Goal: Transaction & Acquisition: Subscribe to service/newsletter

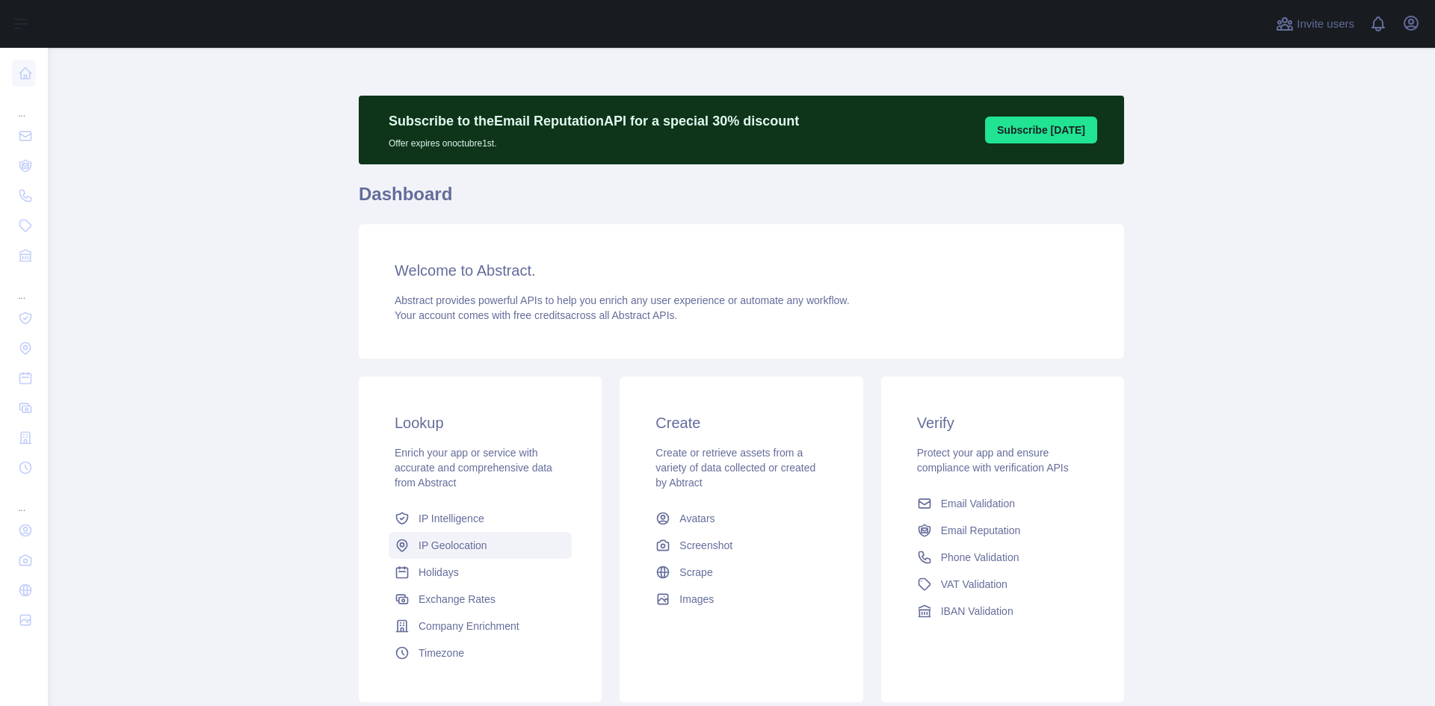
click at [460, 538] on span "IP Geolocation" at bounding box center [453, 545] width 69 height 15
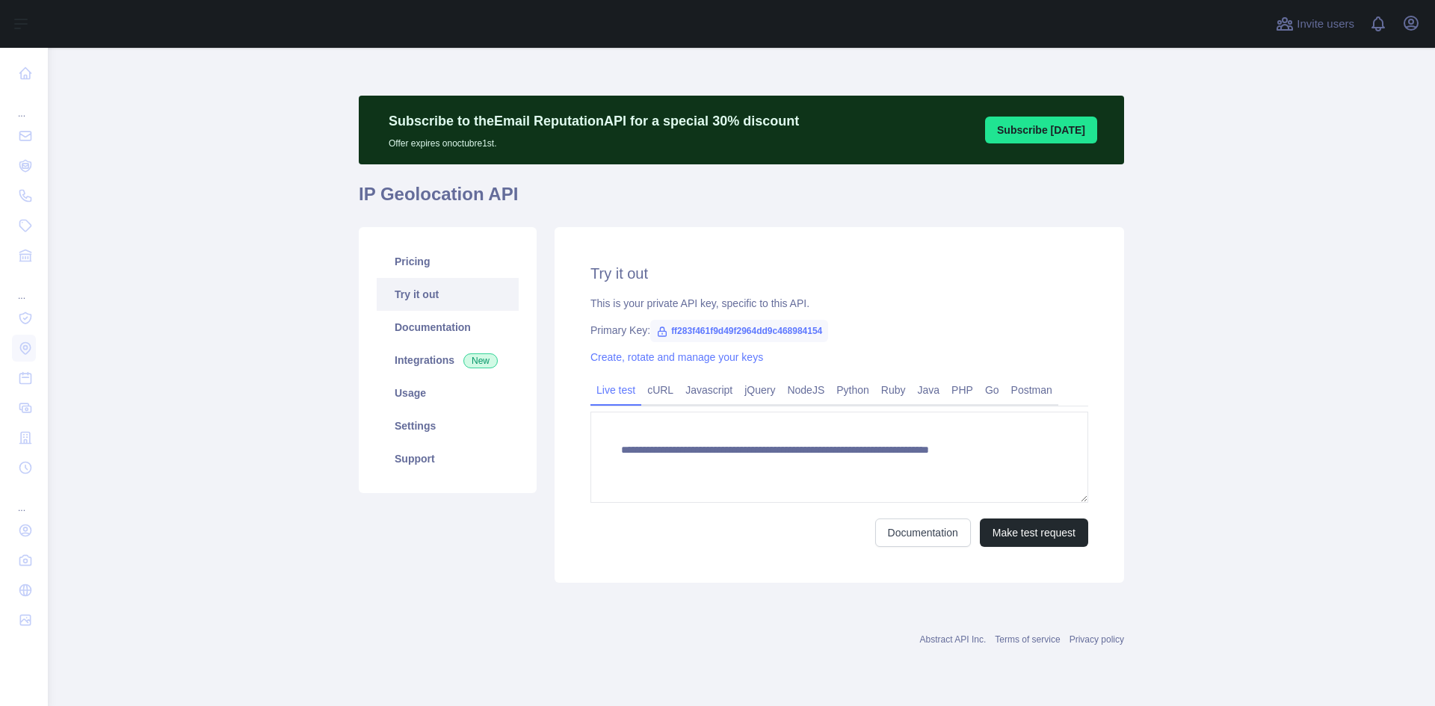
type textarea "**********"
click at [421, 261] on link "Pricing" at bounding box center [448, 261] width 142 height 33
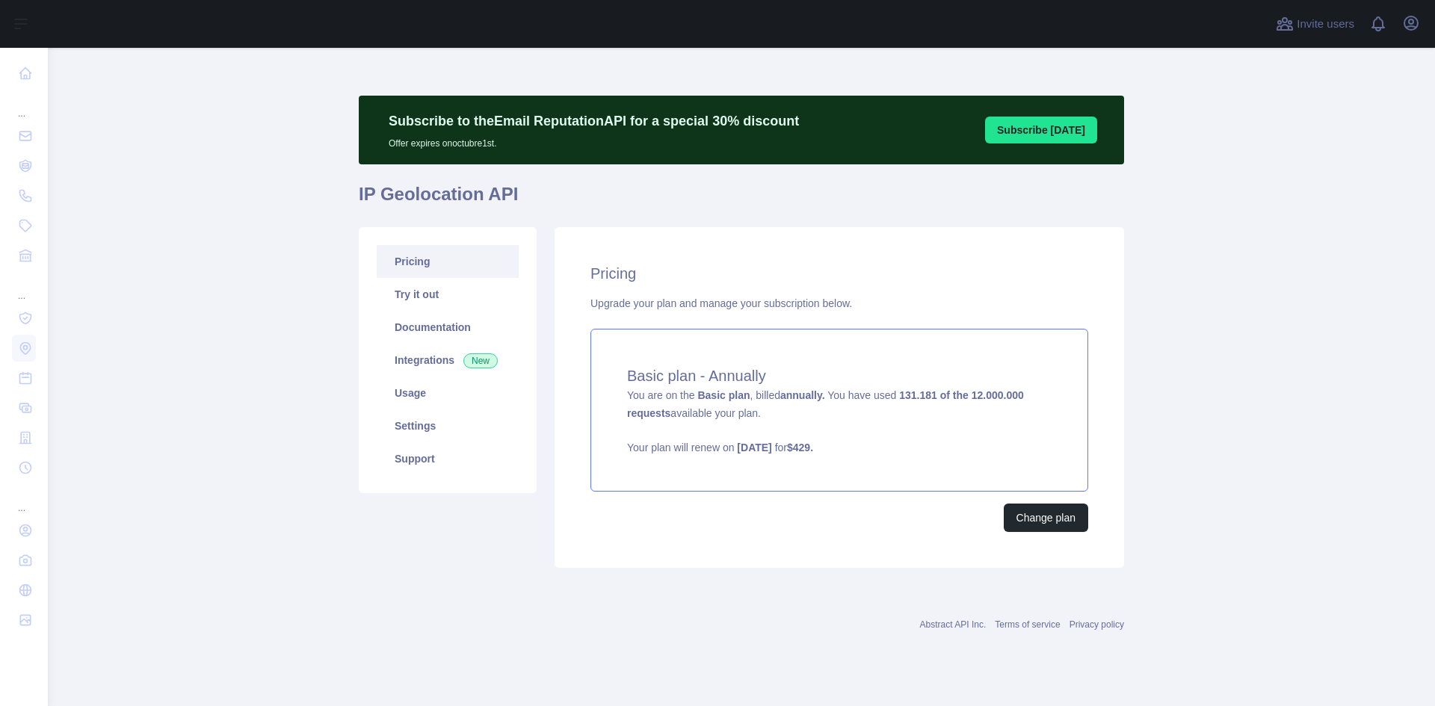
click at [758, 443] on strong "[DATE]" at bounding box center [754, 448] width 34 height 12
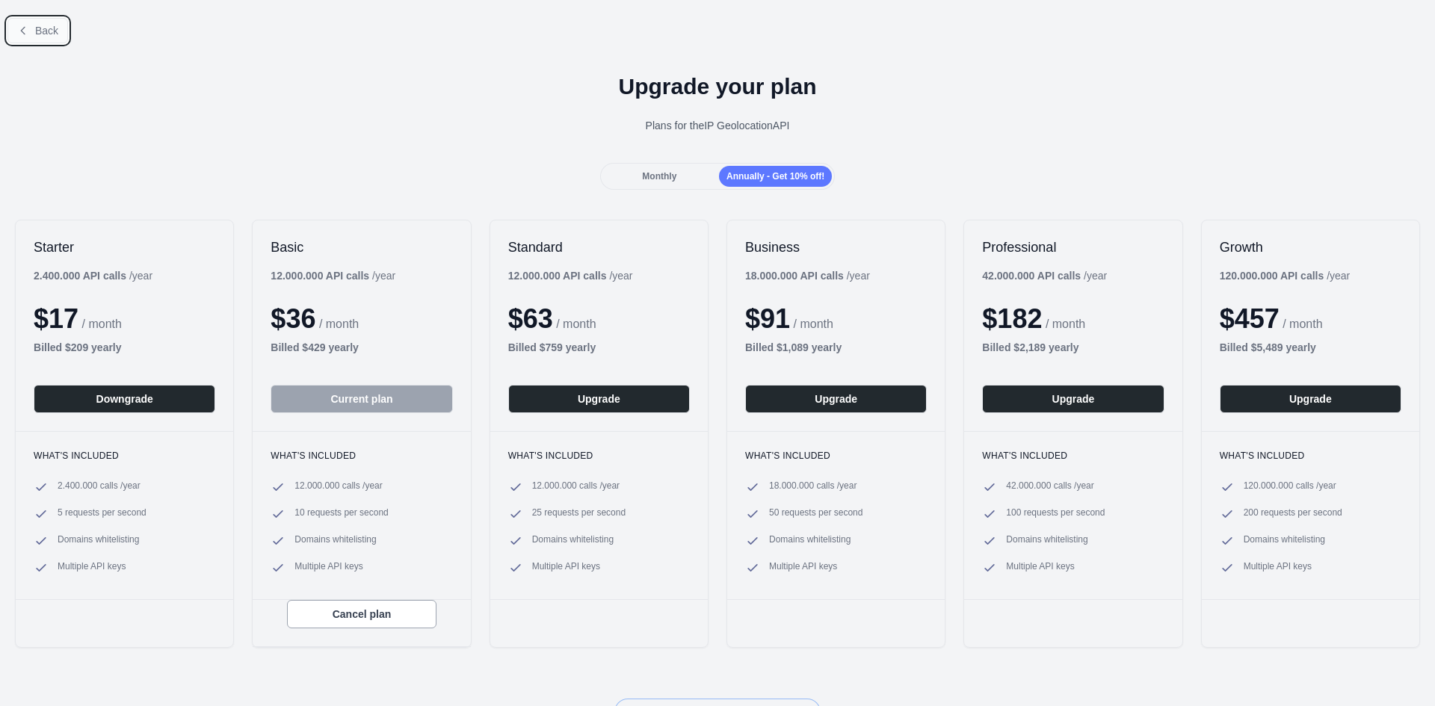
click at [42, 39] on button "Back" at bounding box center [37, 30] width 61 height 25
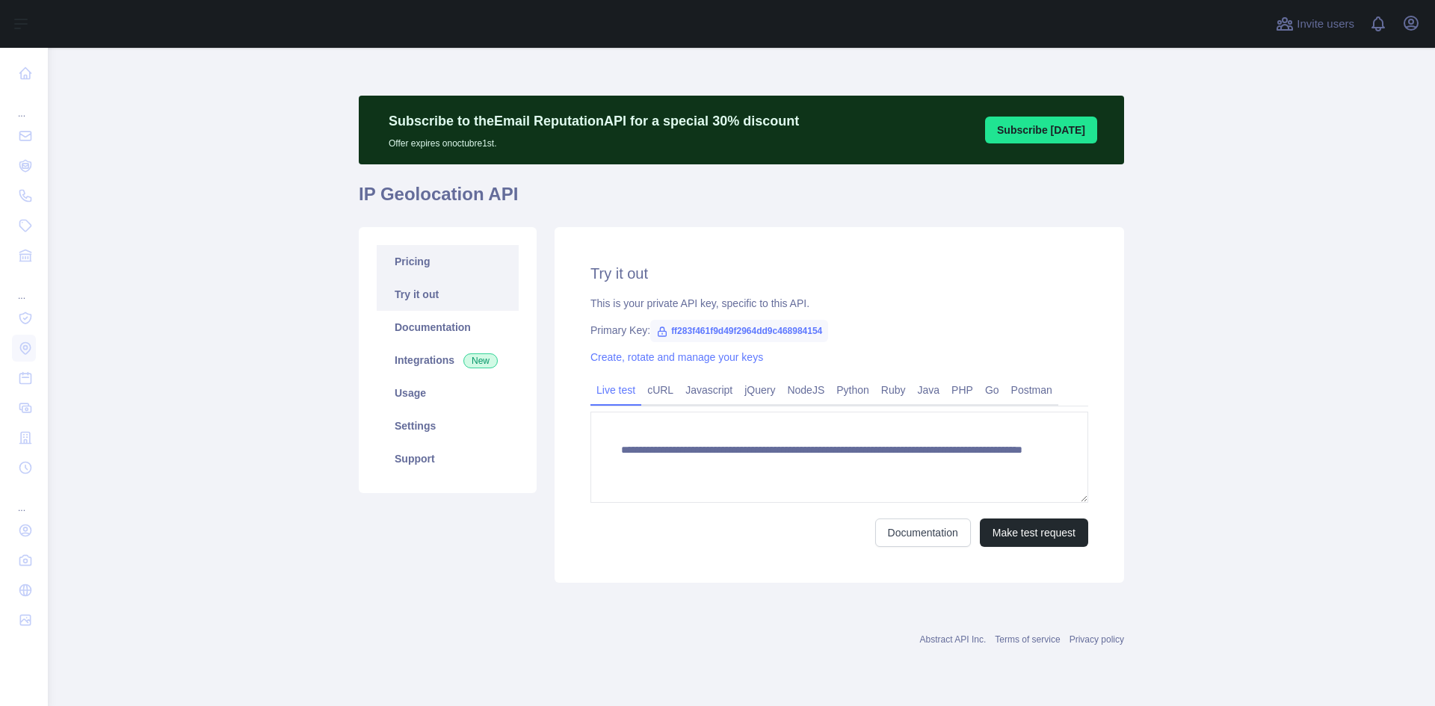
click at [462, 262] on link "Pricing" at bounding box center [448, 261] width 142 height 33
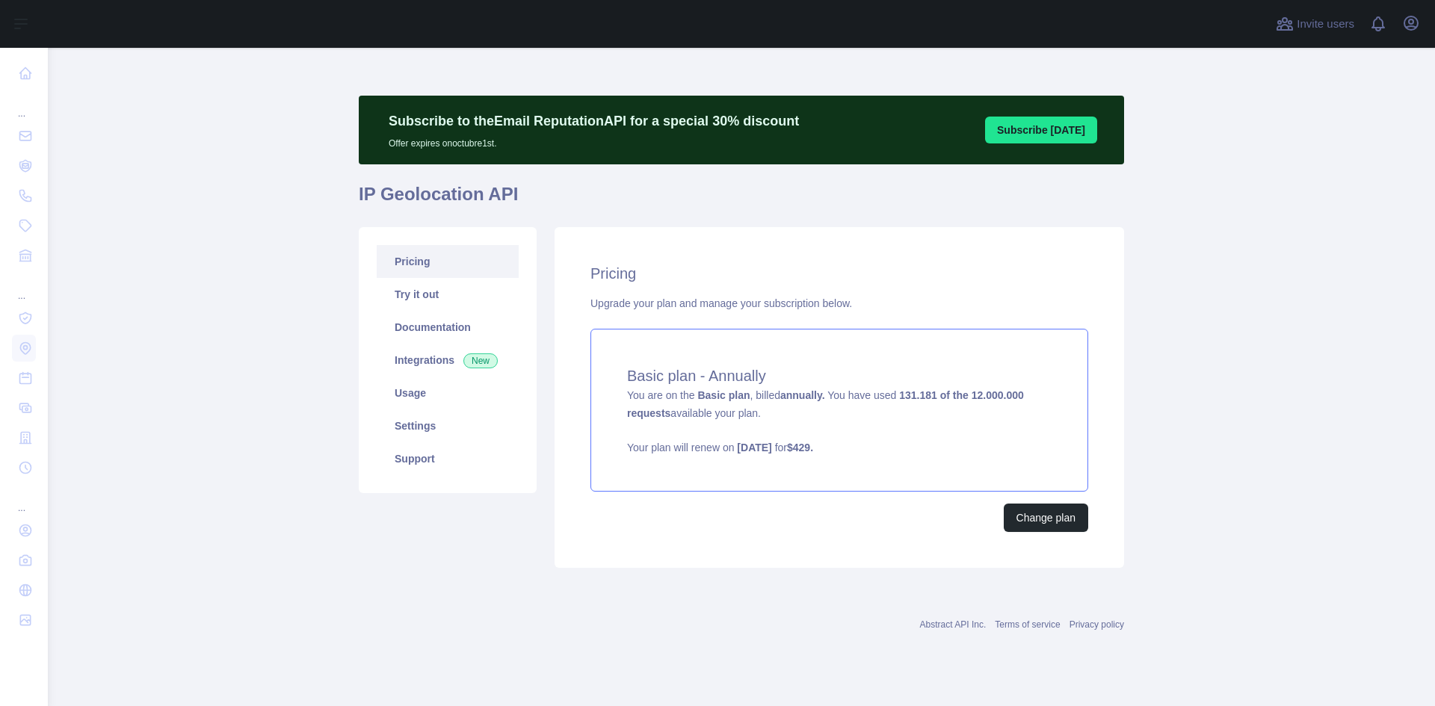
click at [843, 404] on div "Basic plan - Annually You are on the Basic plan , billed annually. You have use…" at bounding box center [839, 410] width 498 height 163
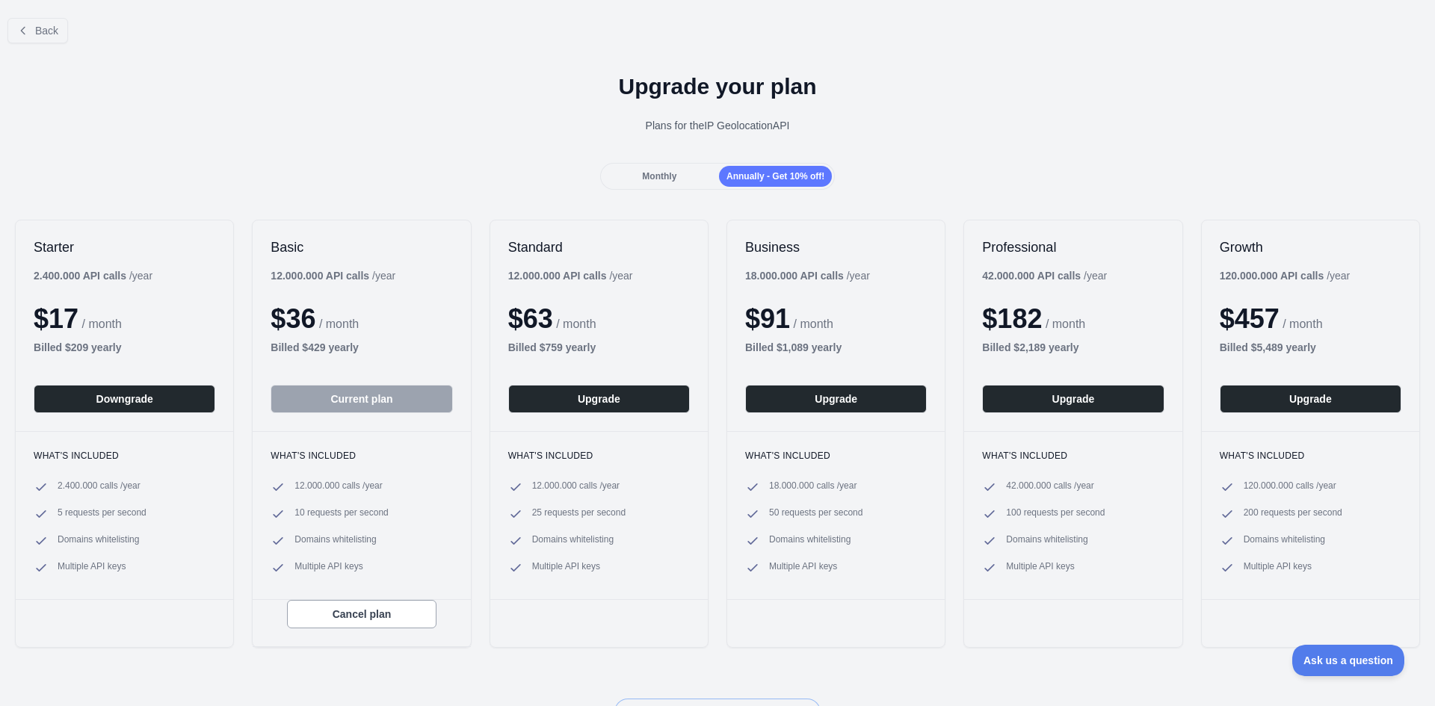
click at [107, 522] on span "5 requests per second" at bounding box center [102, 514] width 89 height 15
click at [34, 31] on button "Back" at bounding box center [37, 30] width 61 height 25
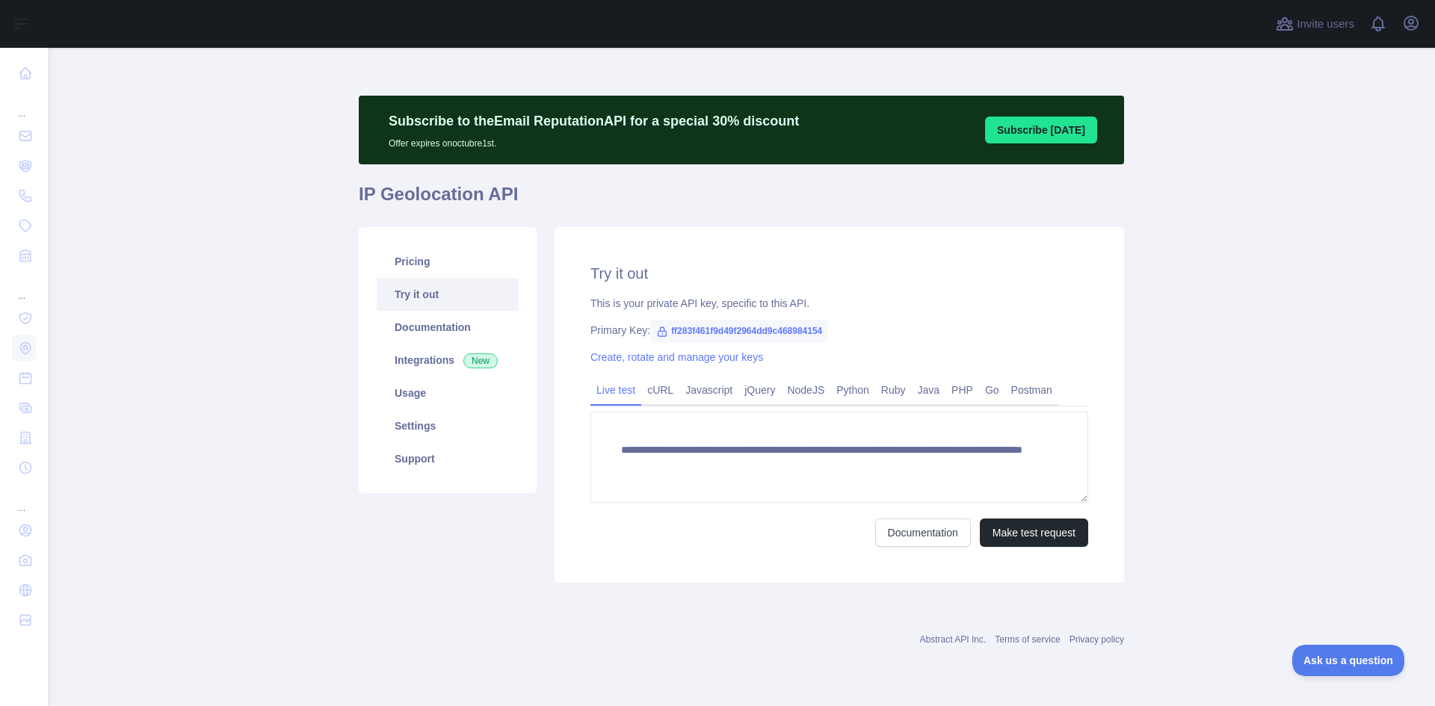
click at [410, 295] on link "Try it out" at bounding box center [448, 294] width 142 height 33
click at [438, 393] on link "Usage" at bounding box center [448, 393] width 142 height 33
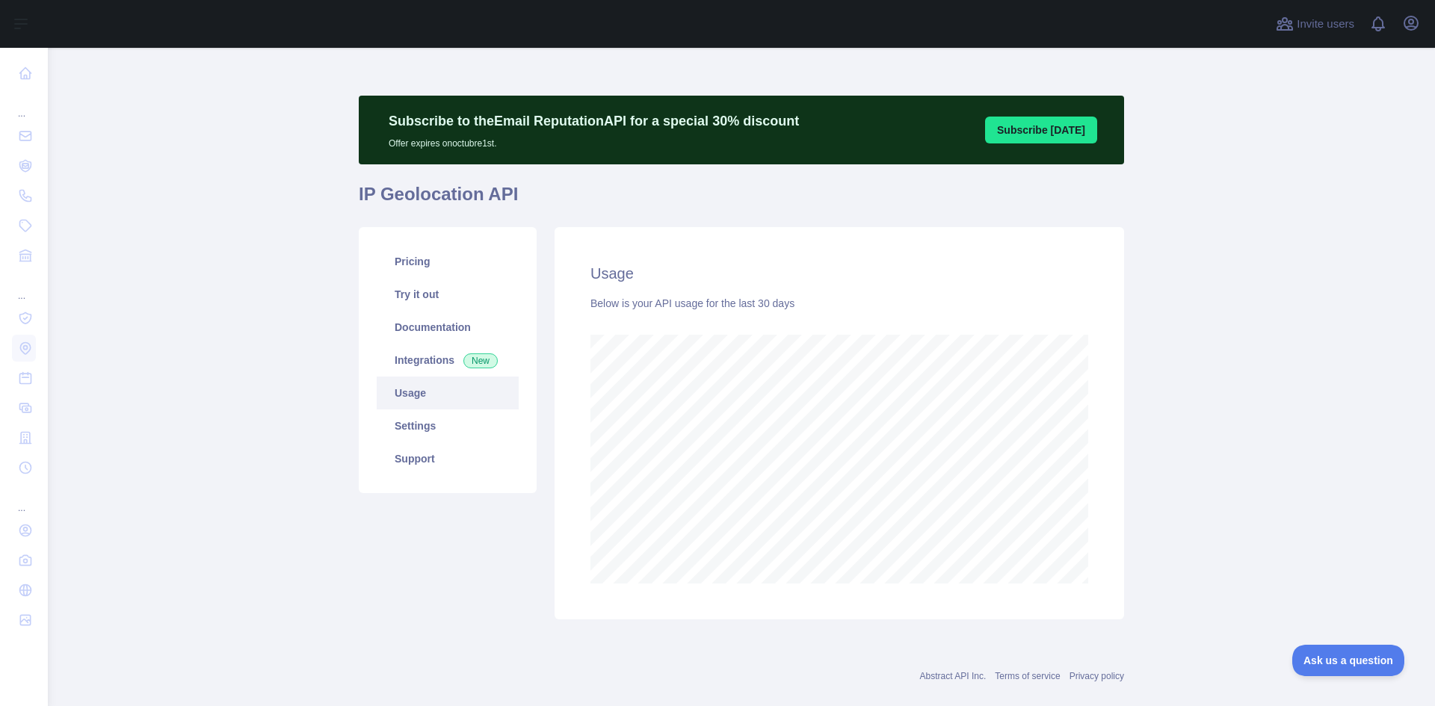
scroll to position [658, 1376]
click at [419, 263] on link "Pricing" at bounding box center [448, 261] width 142 height 33
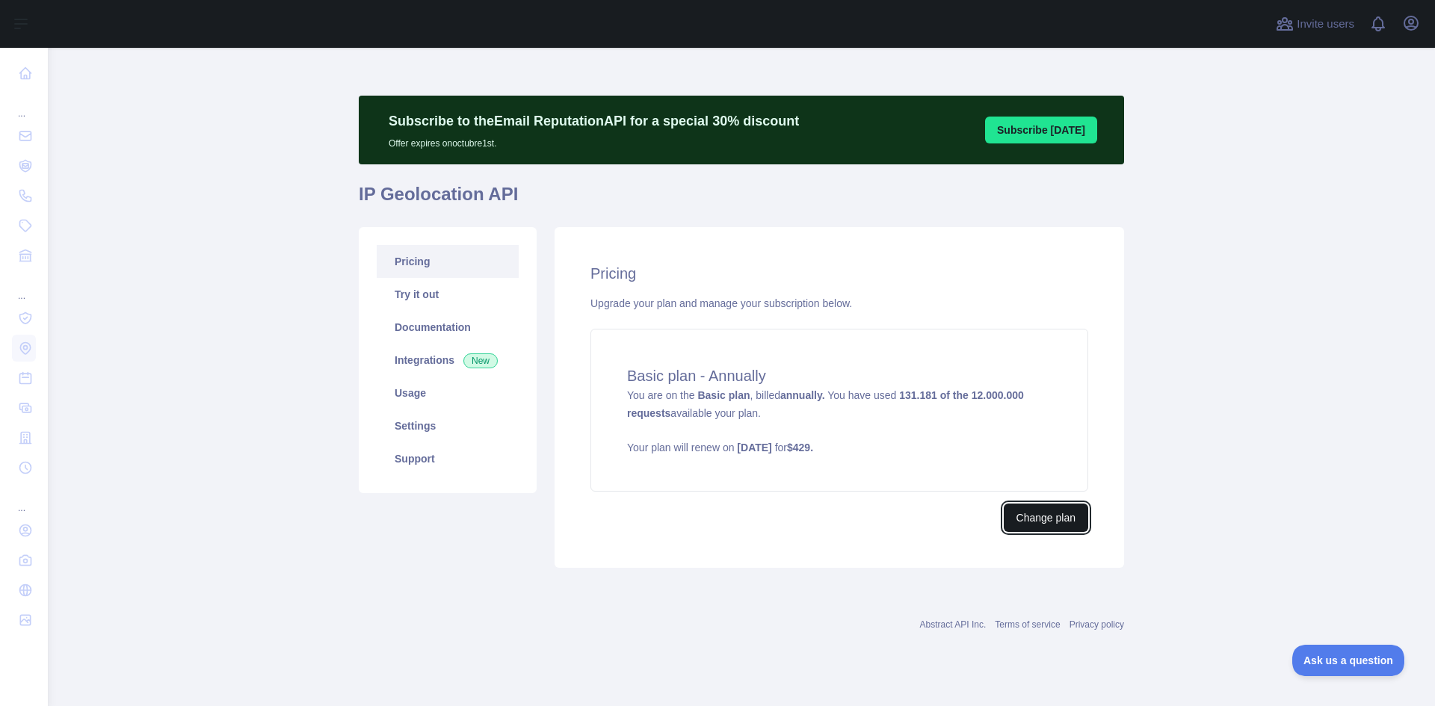
click at [1046, 525] on button "Change plan" at bounding box center [1046, 518] width 84 height 28
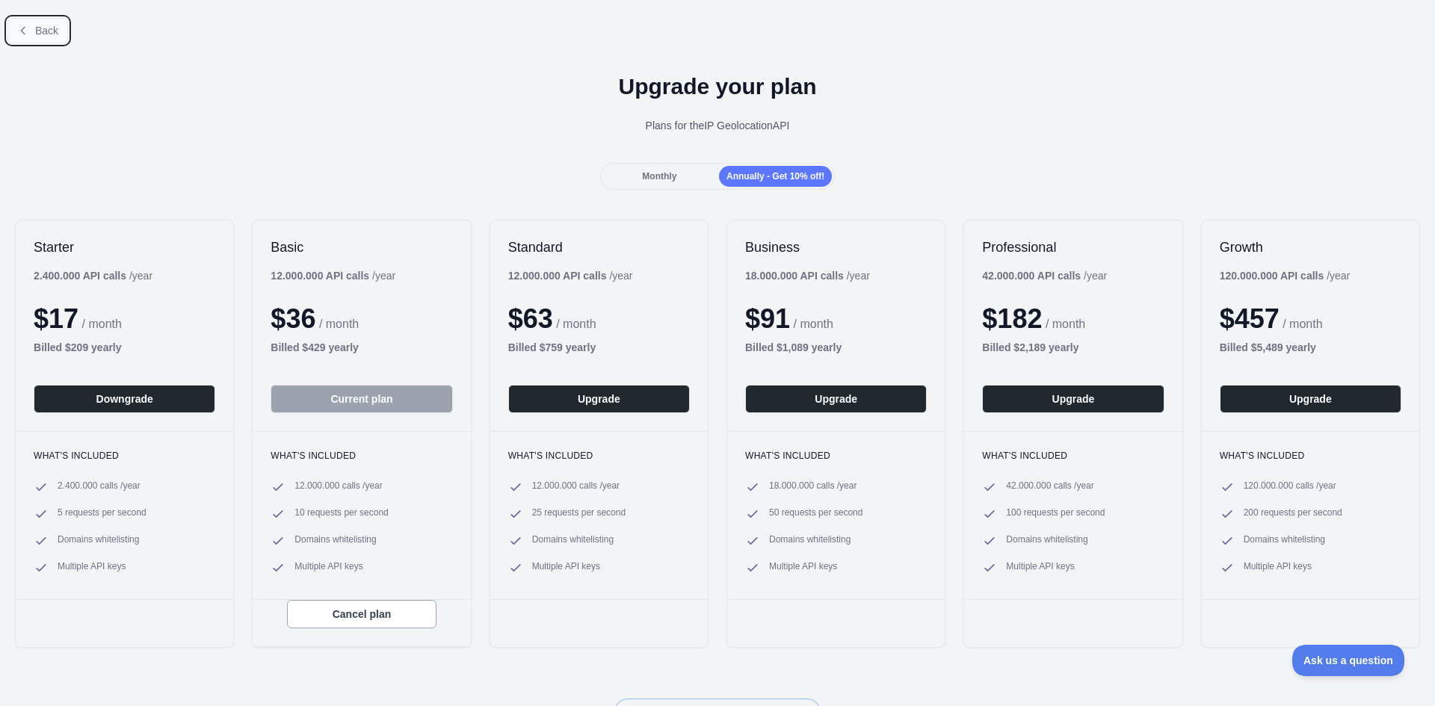
click at [41, 22] on button "Back" at bounding box center [37, 30] width 61 height 25
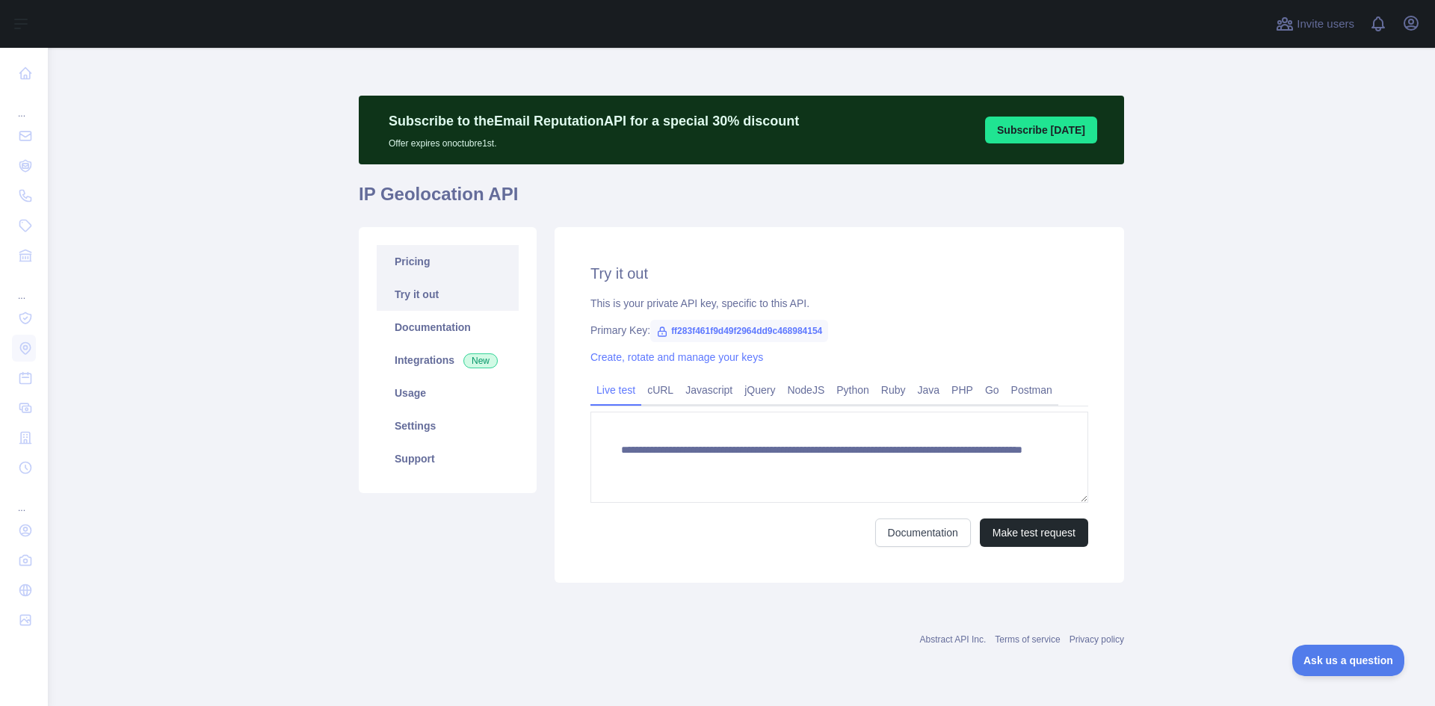
click at [439, 268] on link "Pricing" at bounding box center [448, 261] width 142 height 33
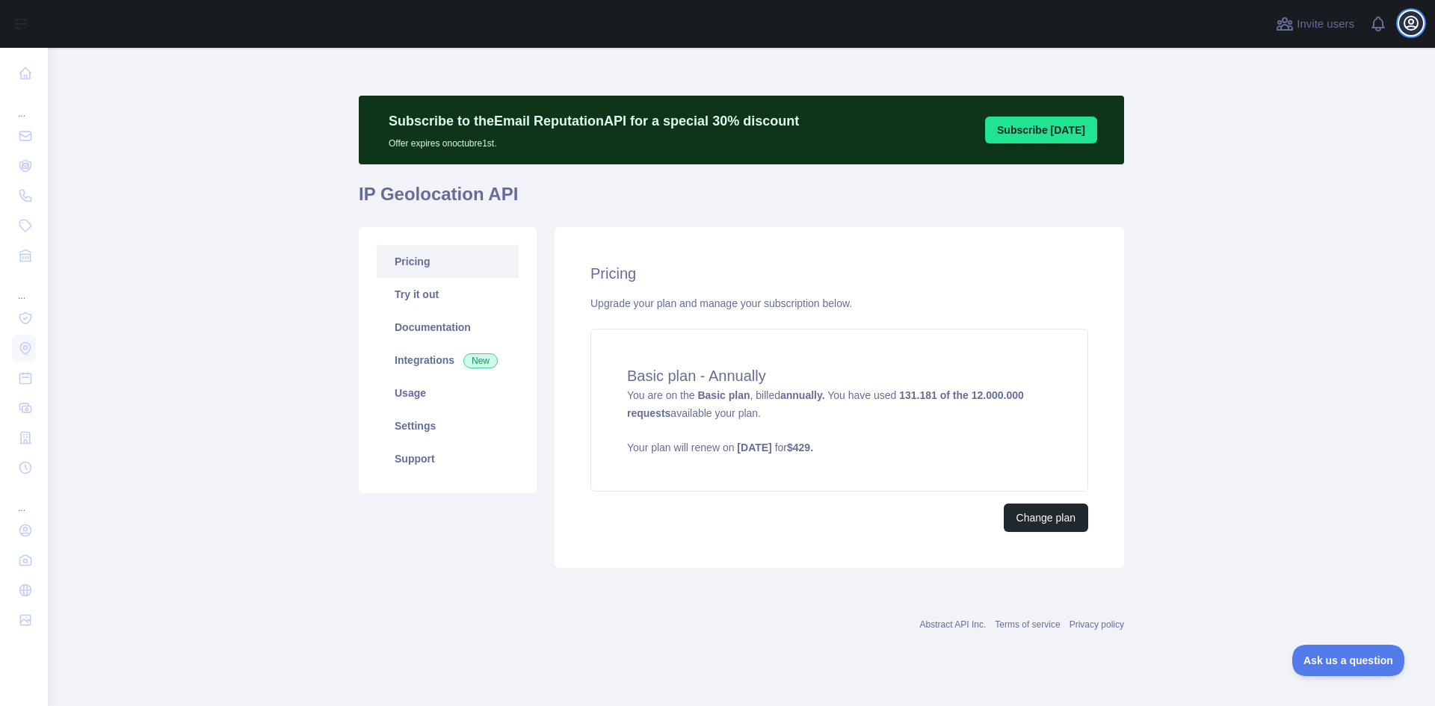
click at [1413, 28] on icon "button" at bounding box center [1411, 23] width 18 height 18
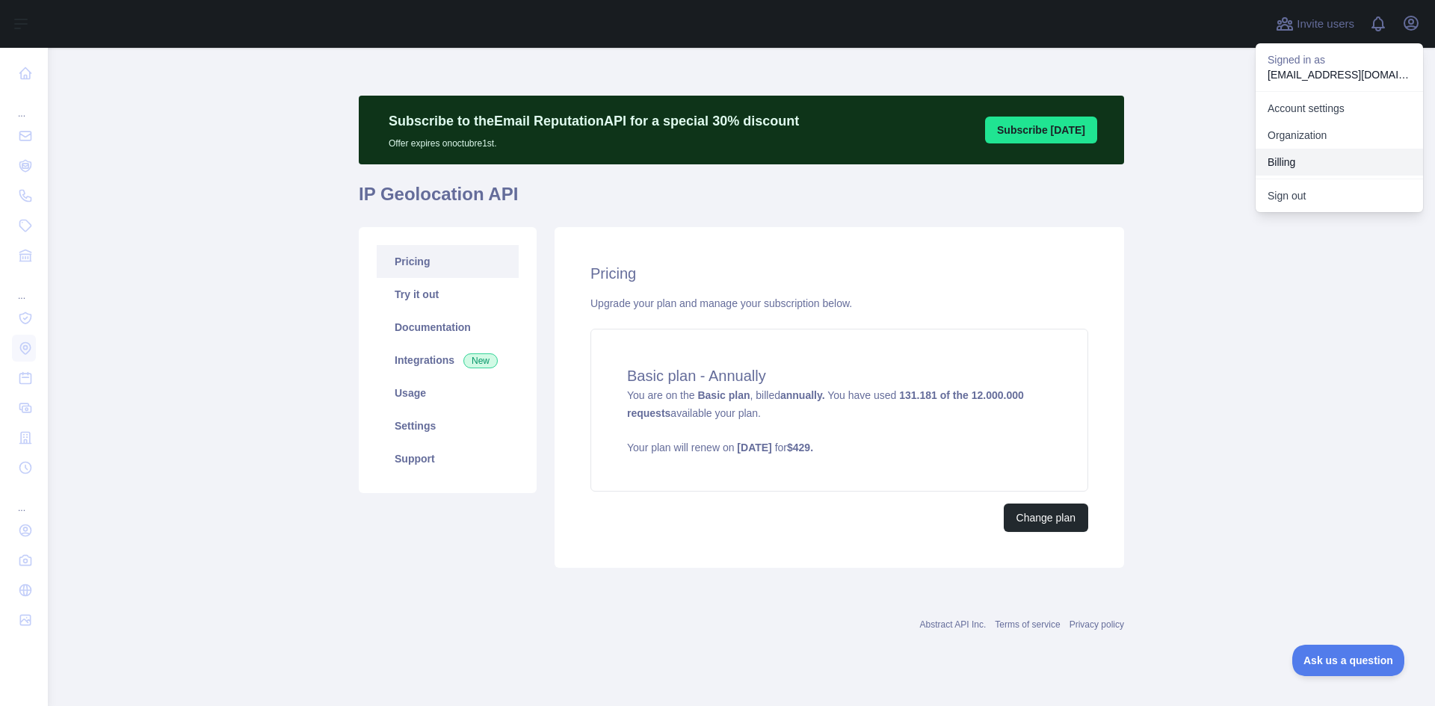
click at [1298, 158] on button "Billing" at bounding box center [1339, 162] width 167 height 27
